Goal: Task Accomplishment & Management: Complete application form

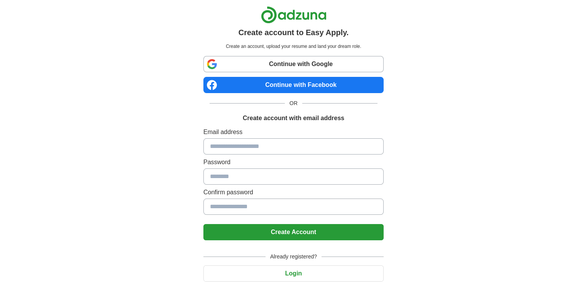
click at [247, 144] on input at bounding box center [293, 146] width 180 height 16
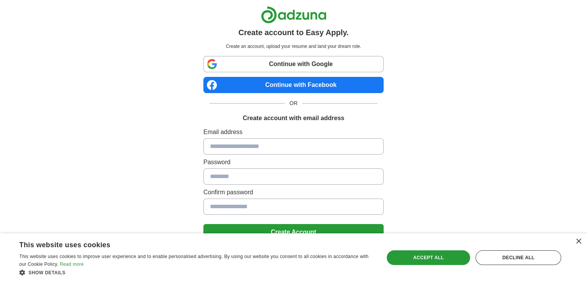
type input "**********"
click at [244, 174] on input at bounding box center [293, 176] width 180 height 16
click at [577, 237] on div "× This website uses cookies This website uses cookies to improve user experienc…" at bounding box center [293, 257] width 587 height 49
click at [576, 242] on div "×" at bounding box center [578, 241] width 6 height 6
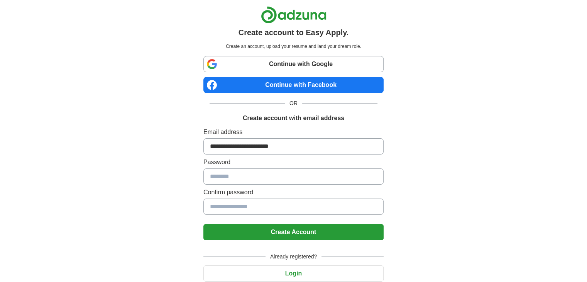
click at [239, 179] on input at bounding box center [293, 176] width 180 height 16
click at [227, 176] on input at bounding box center [293, 176] width 180 height 16
click at [313, 58] on link "Continue with Google" at bounding box center [293, 64] width 180 height 16
